Goal: Communication & Community: Answer question/provide support

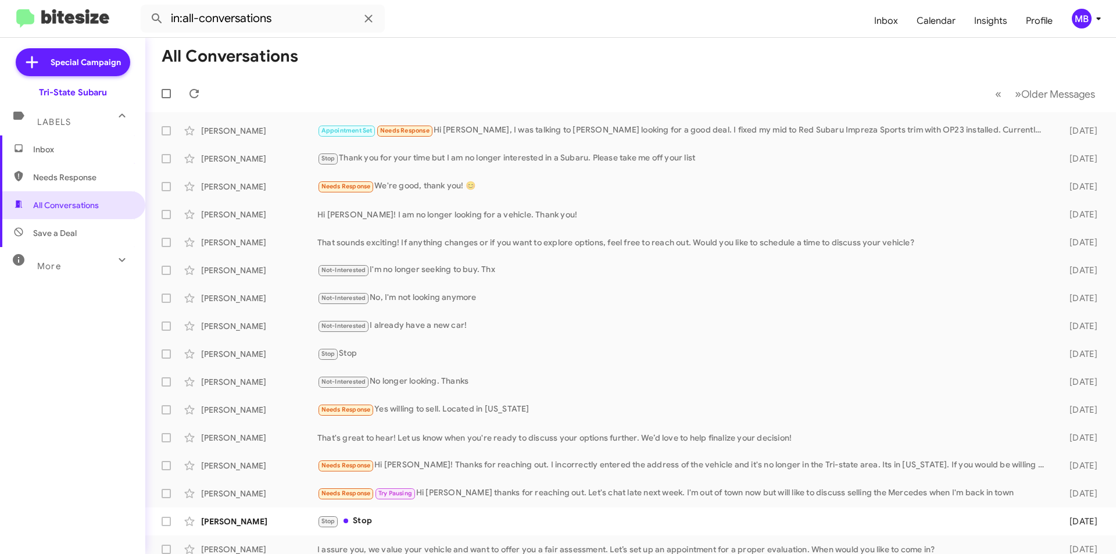
click at [91, 162] on span "Inbox" at bounding box center [72, 149] width 145 height 28
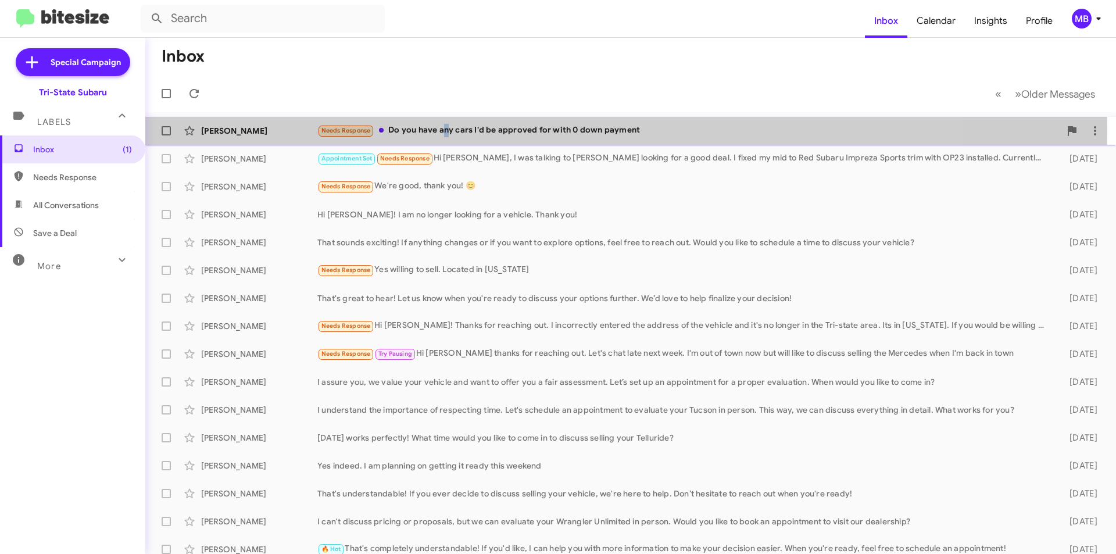
click at [446, 130] on div "Needs Response Do you have any cars I'd be approved for with 0 down payment" at bounding box center [688, 130] width 743 height 13
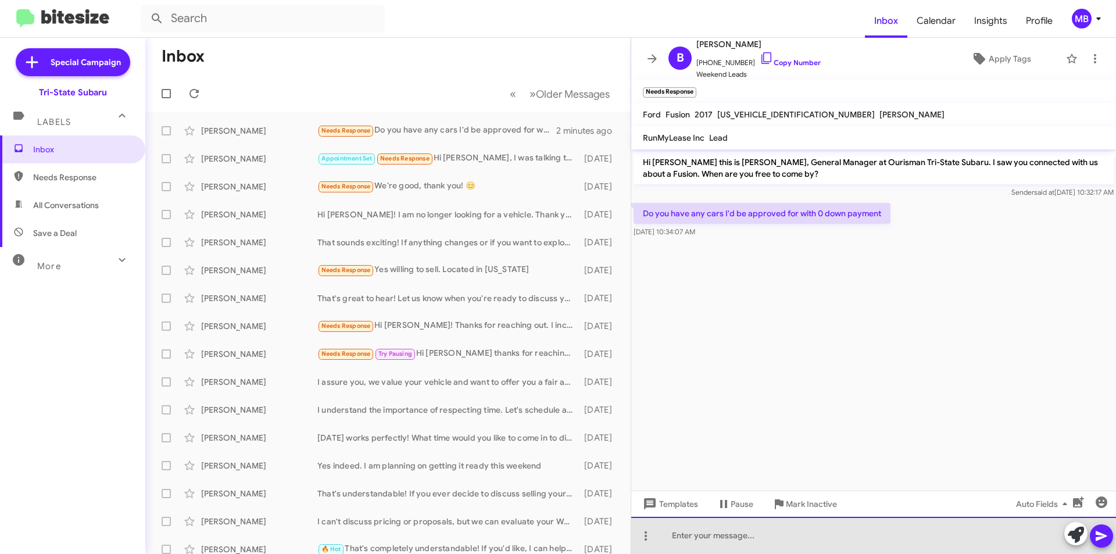
click at [861, 534] on div at bounding box center [873, 535] width 485 height 37
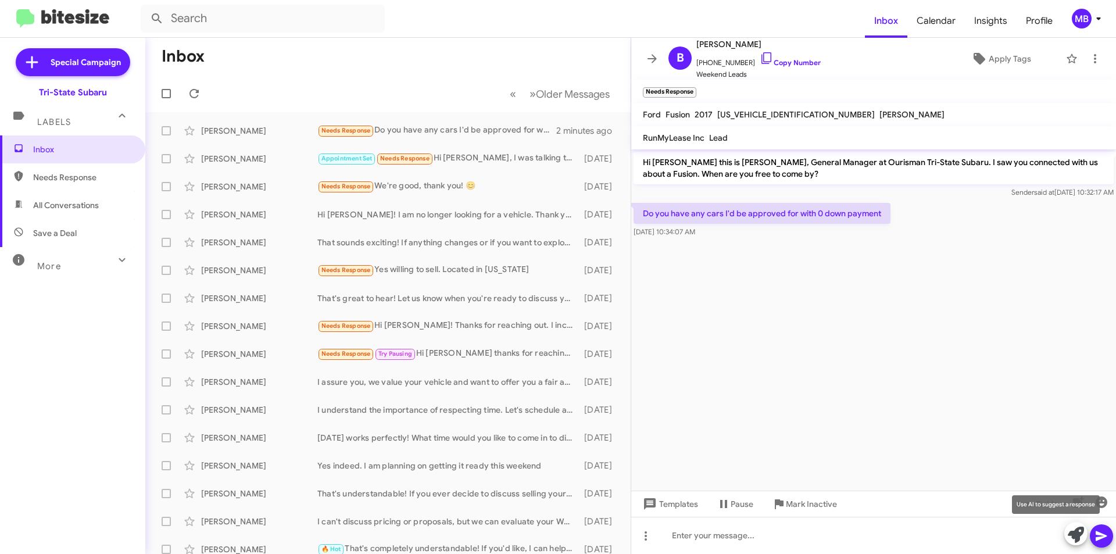
click at [1082, 538] on icon at bounding box center [1076, 535] width 16 height 16
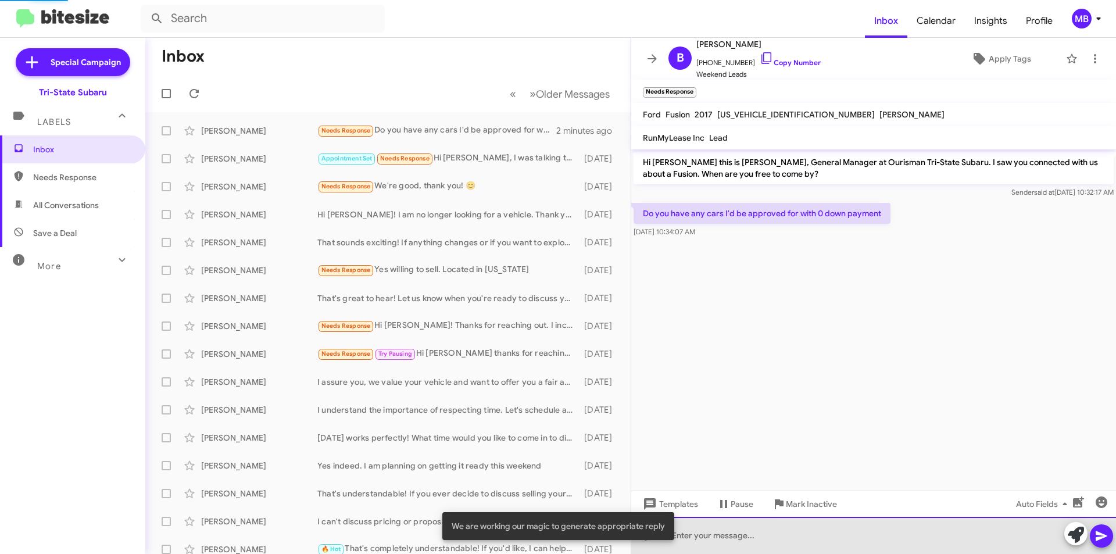
click at [1047, 541] on div at bounding box center [873, 535] width 485 height 37
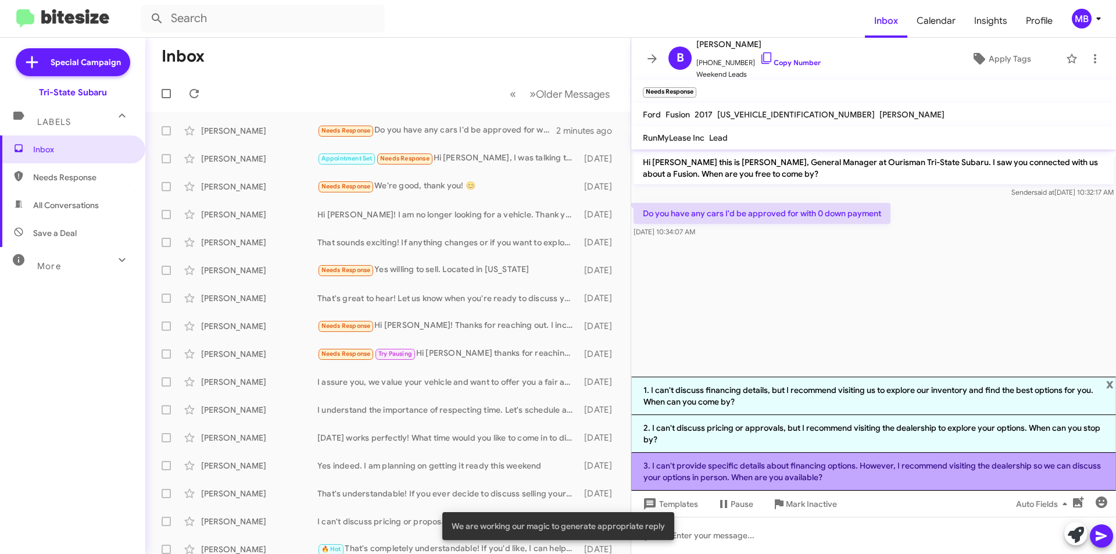
click at [859, 479] on li "3. I can't provide specific details about financing options. However, I recomme…" at bounding box center [873, 472] width 485 height 38
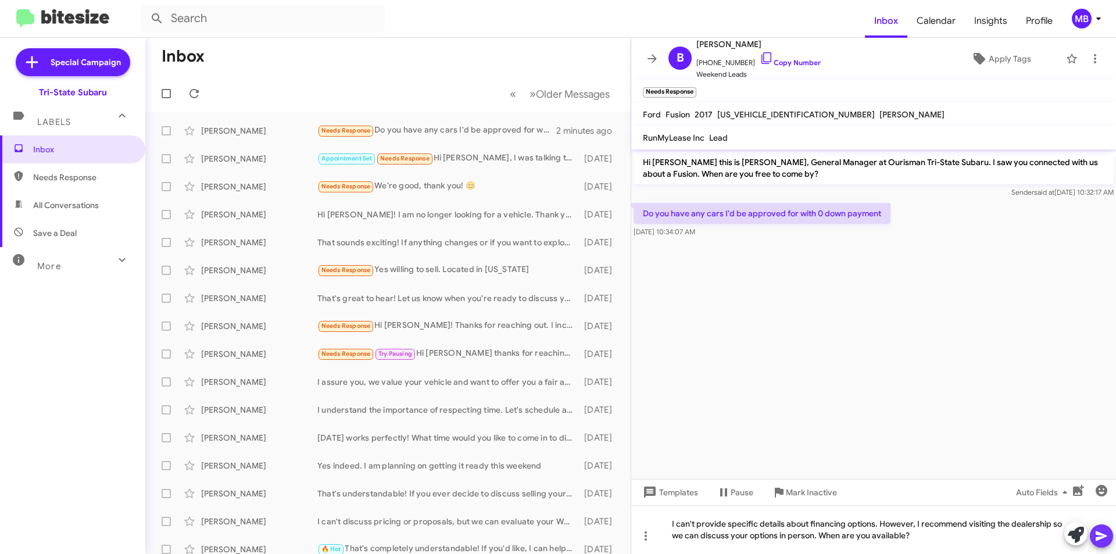
click at [1105, 536] on icon at bounding box center [1101, 536] width 11 height 10
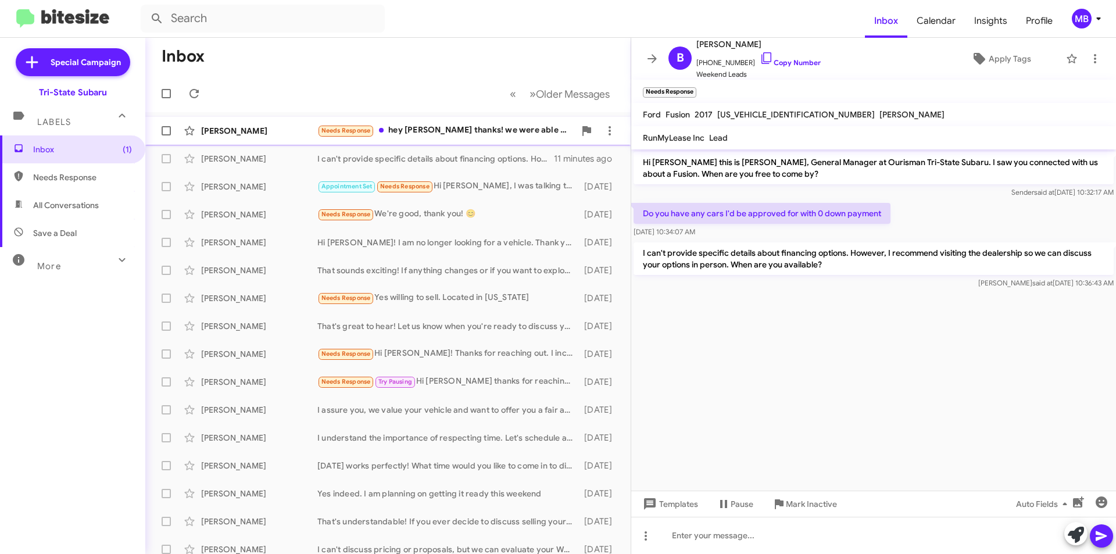
click at [397, 134] on div "Needs Response hey [PERSON_NAME] thanks! we were able to find some stuff to loo…" at bounding box center [446, 130] width 258 height 13
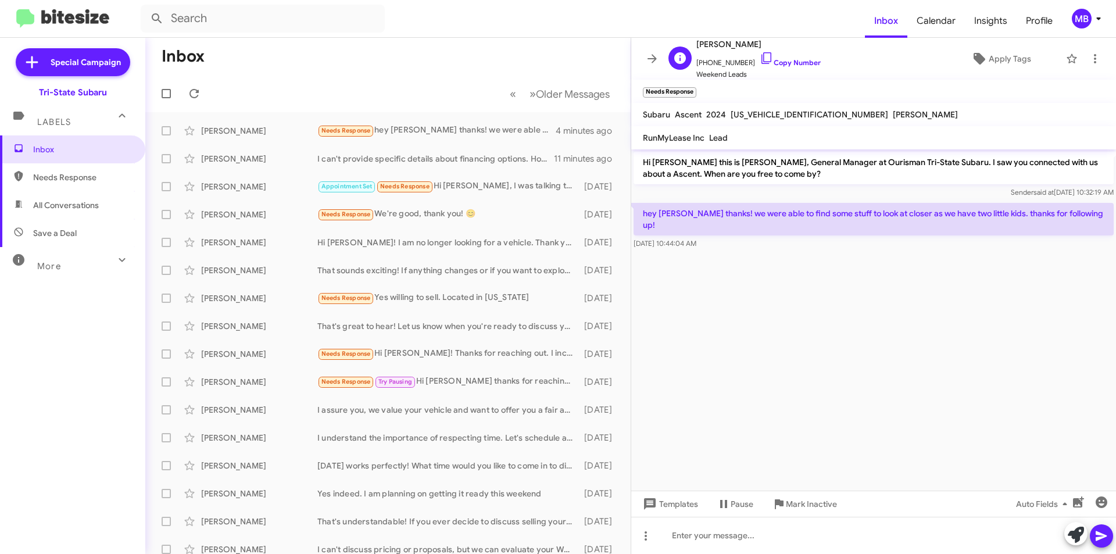
click at [791, 58] on span "[PHONE_NUMBER] Copy Number" at bounding box center [759, 59] width 124 height 17
